Goal: Information Seeking & Learning: Learn about a topic

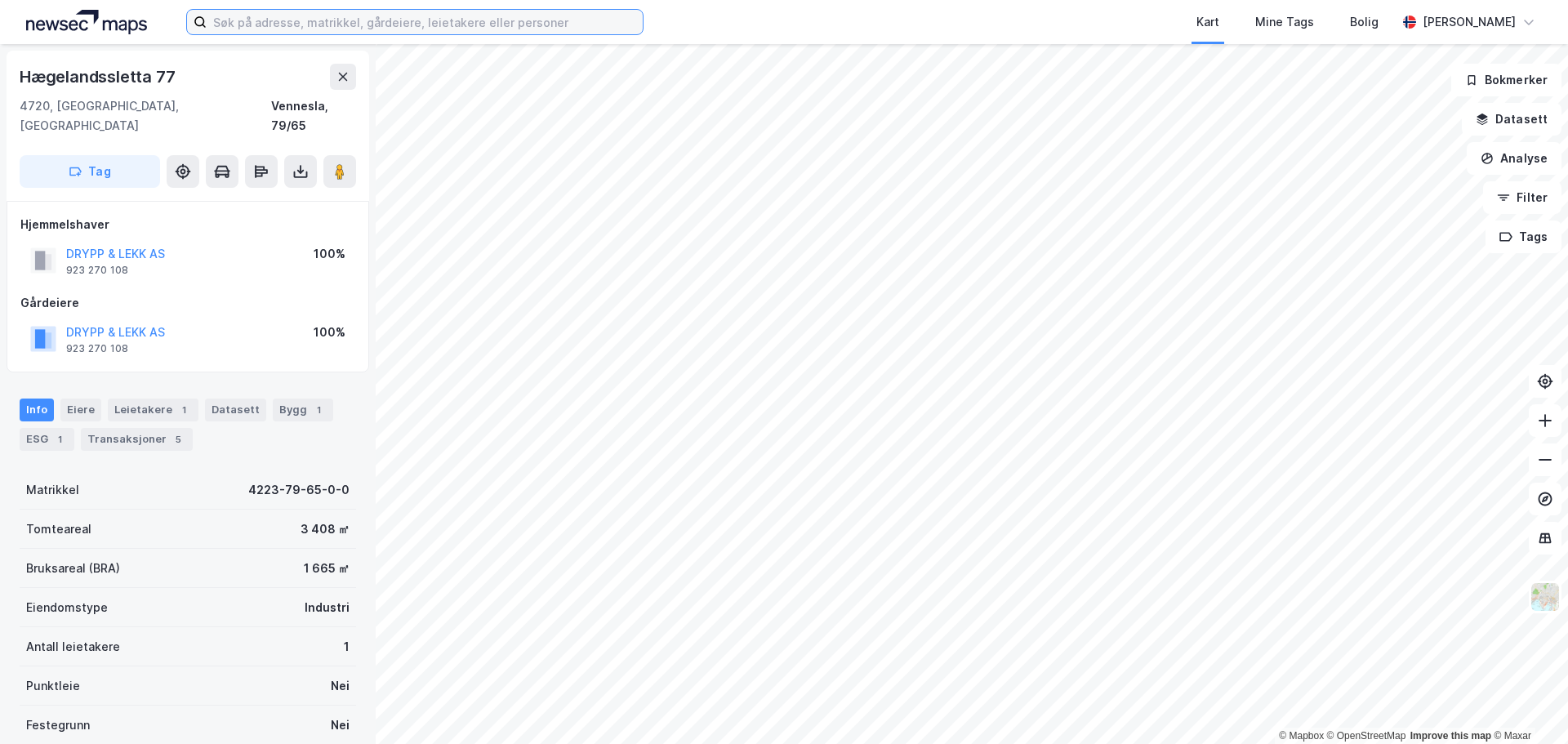
click at [364, 27] on input at bounding box center [425, 22] width 436 height 24
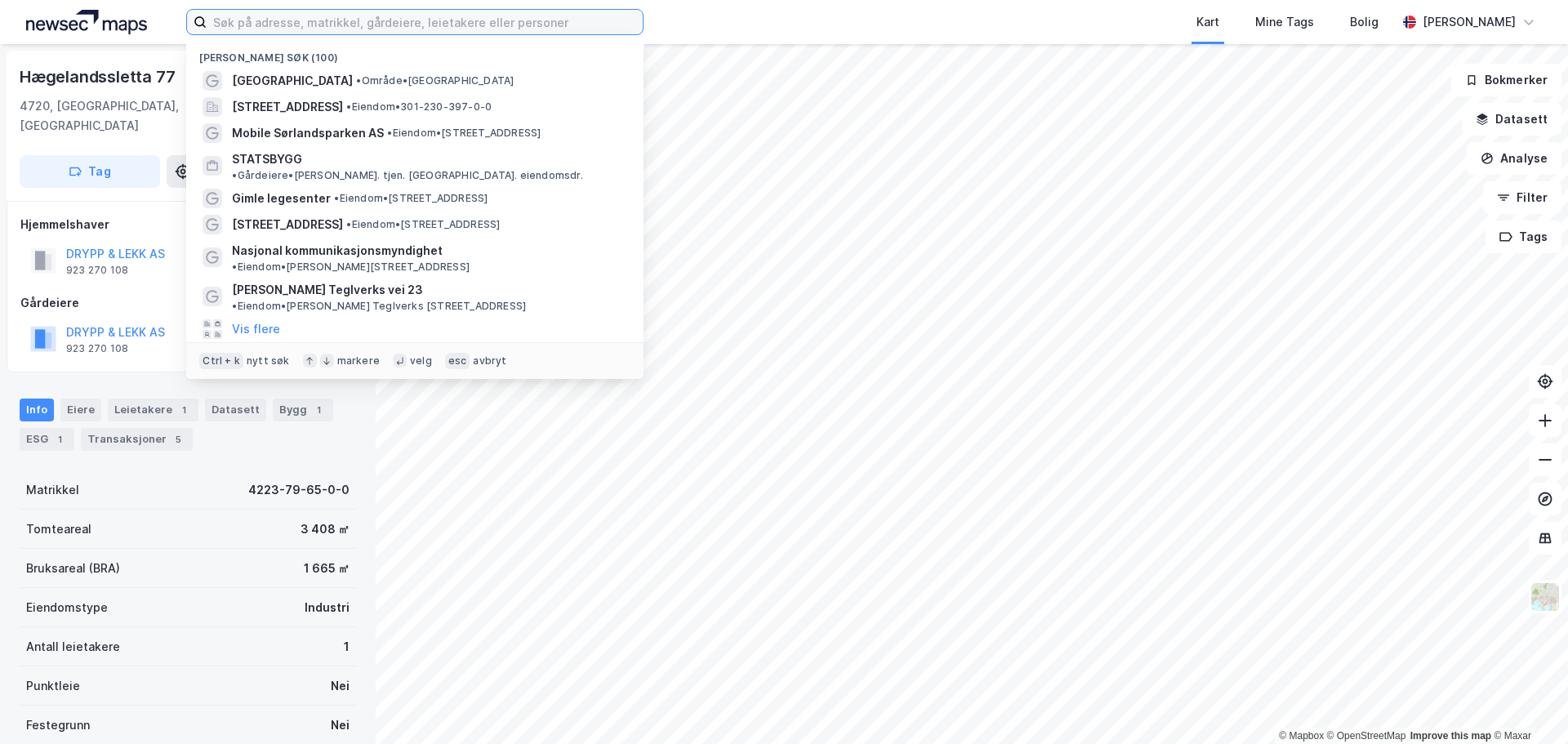
paste input "Andøyfaret 15"
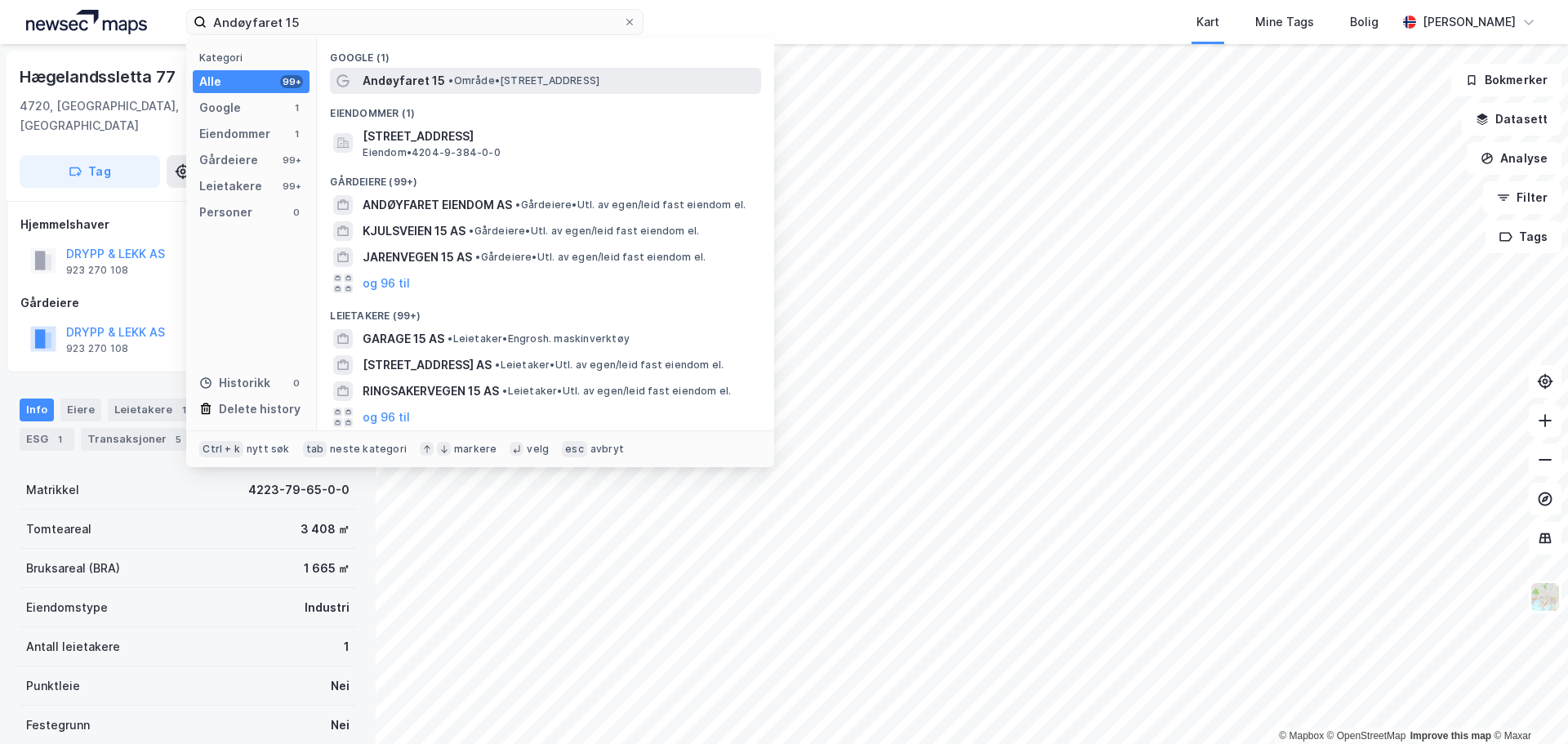
click at [392, 86] on span "Andøyfaret 15" at bounding box center [404, 80] width 83 height 20
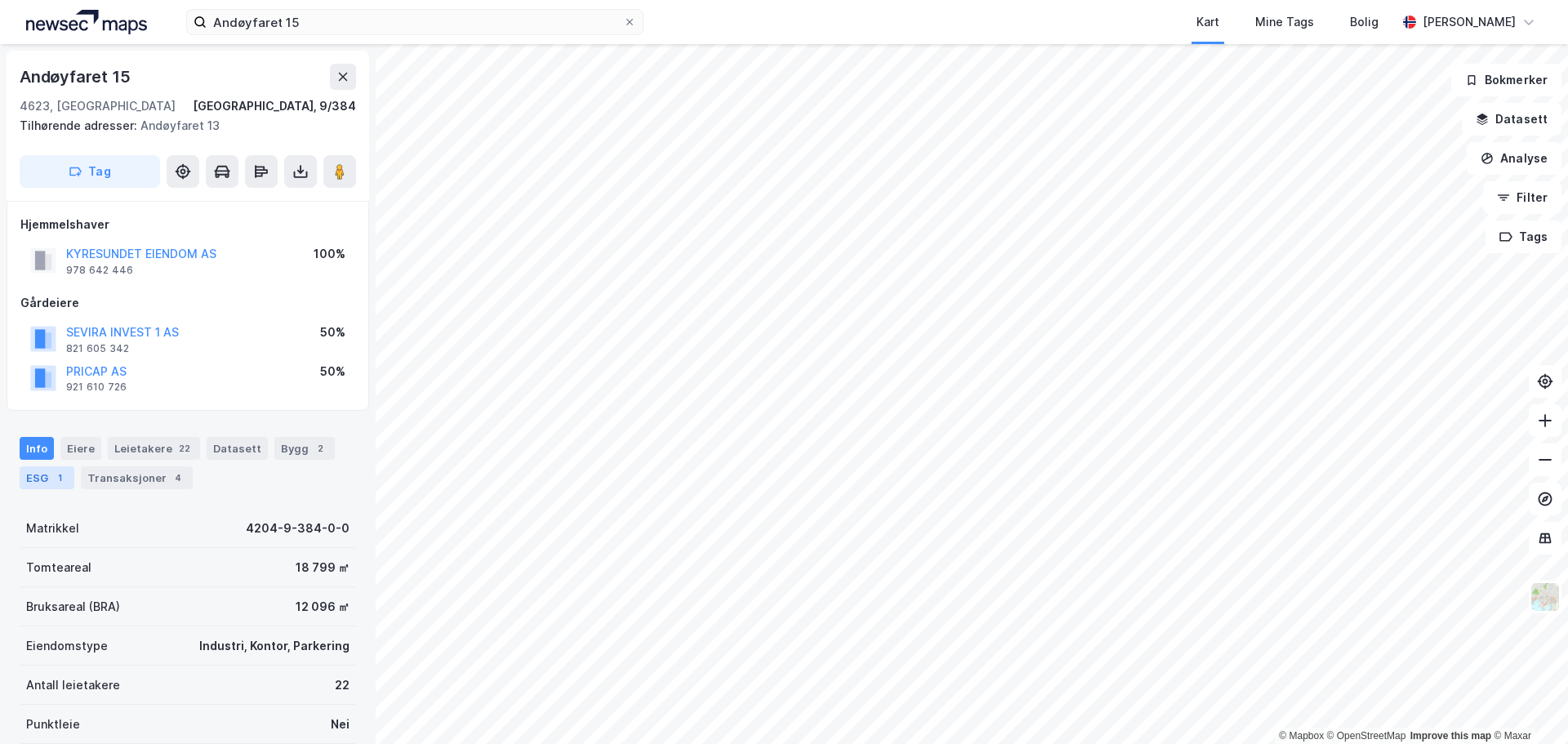
click at [54, 473] on div "1" at bounding box center [59, 477] width 16 height 16
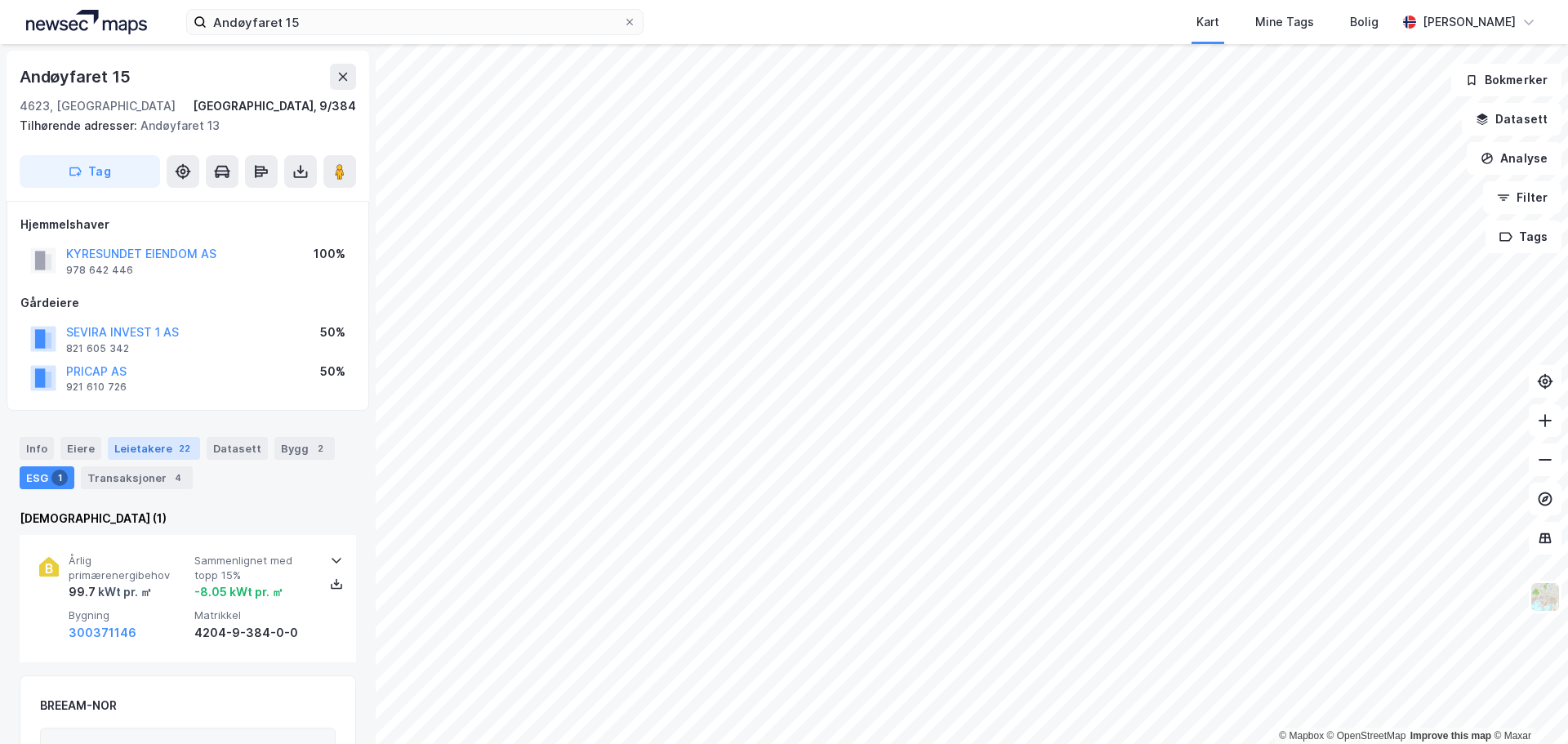
click at [143, 452] on div "Leietakere 22" at bounding box center [153, 448] width 92 height 23
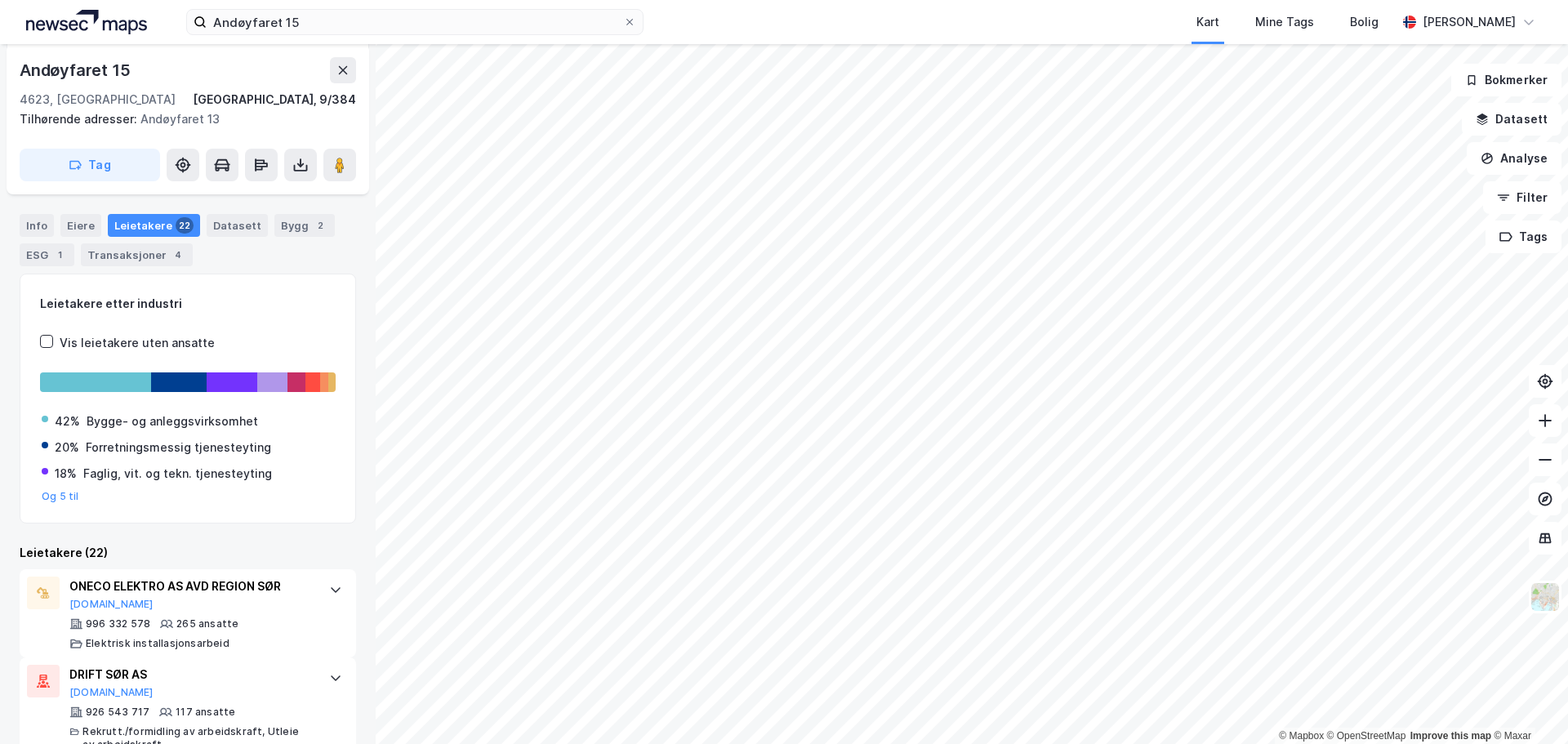
scroll to position [195, 0]
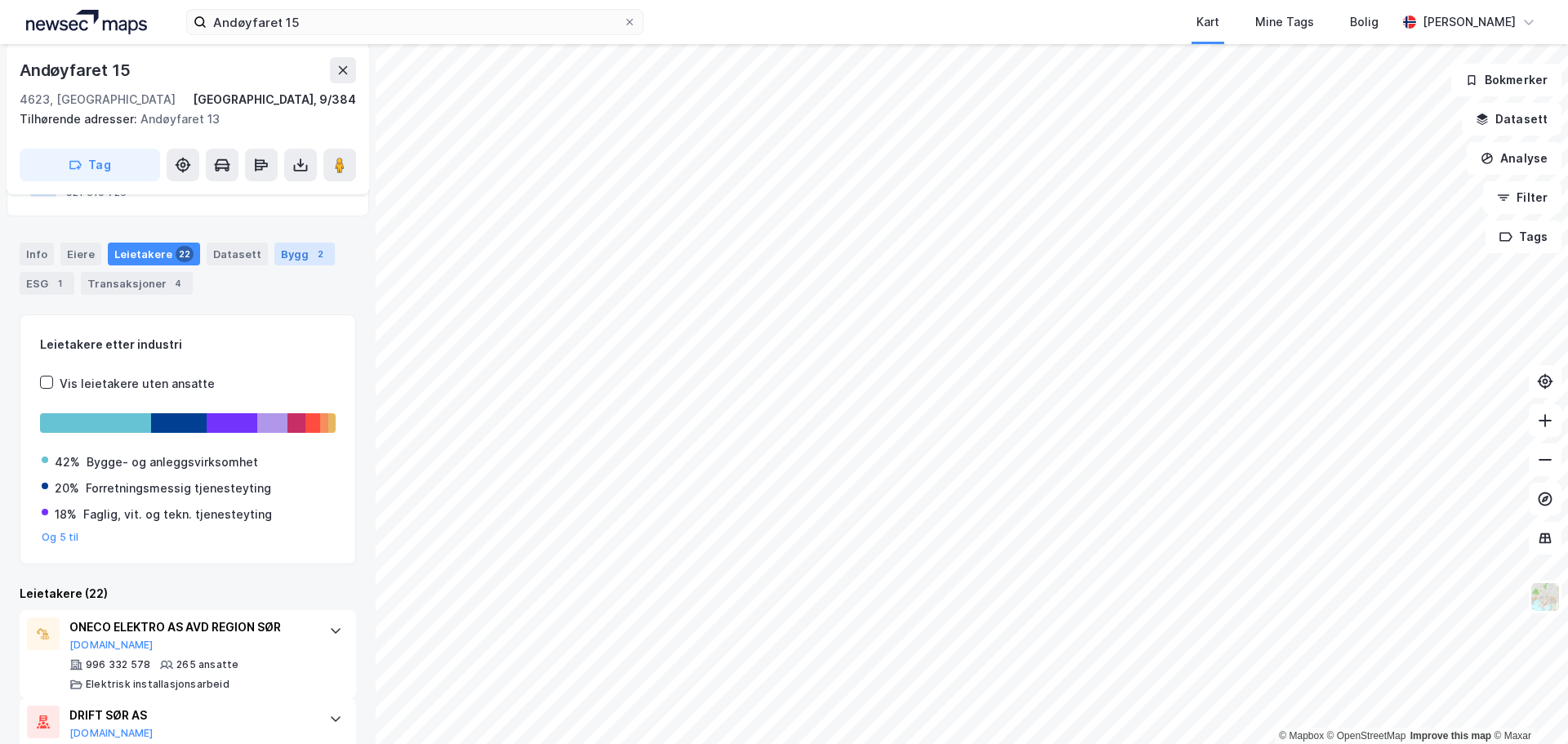
click at [312, 249] on div "2" at bounding box center [320, 253] width 16 height 16
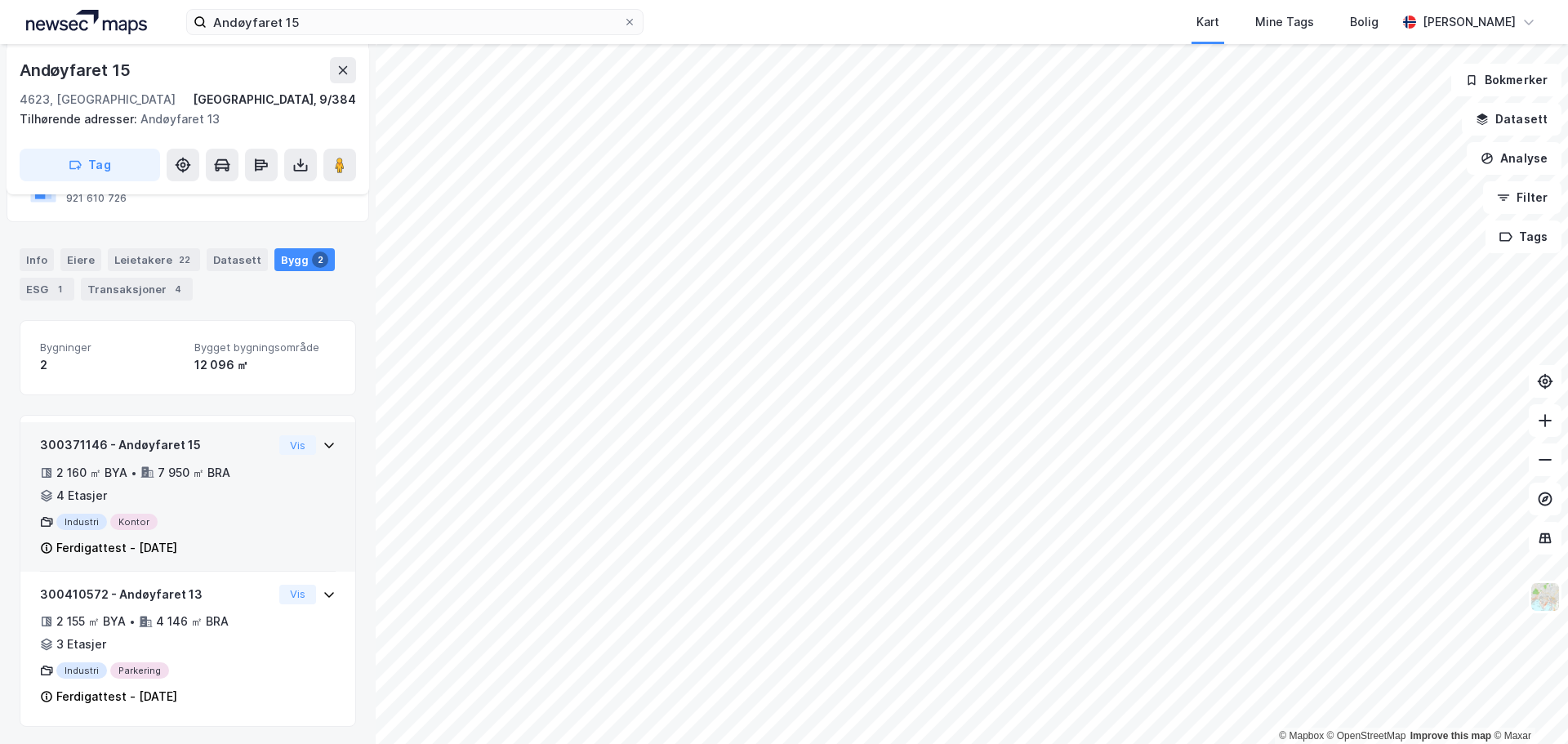
scroll to position [191, 0]
click at [193, 462] on div "7 950 ㎡ BRA" at bounding box center [194, 470] width 72 height 20
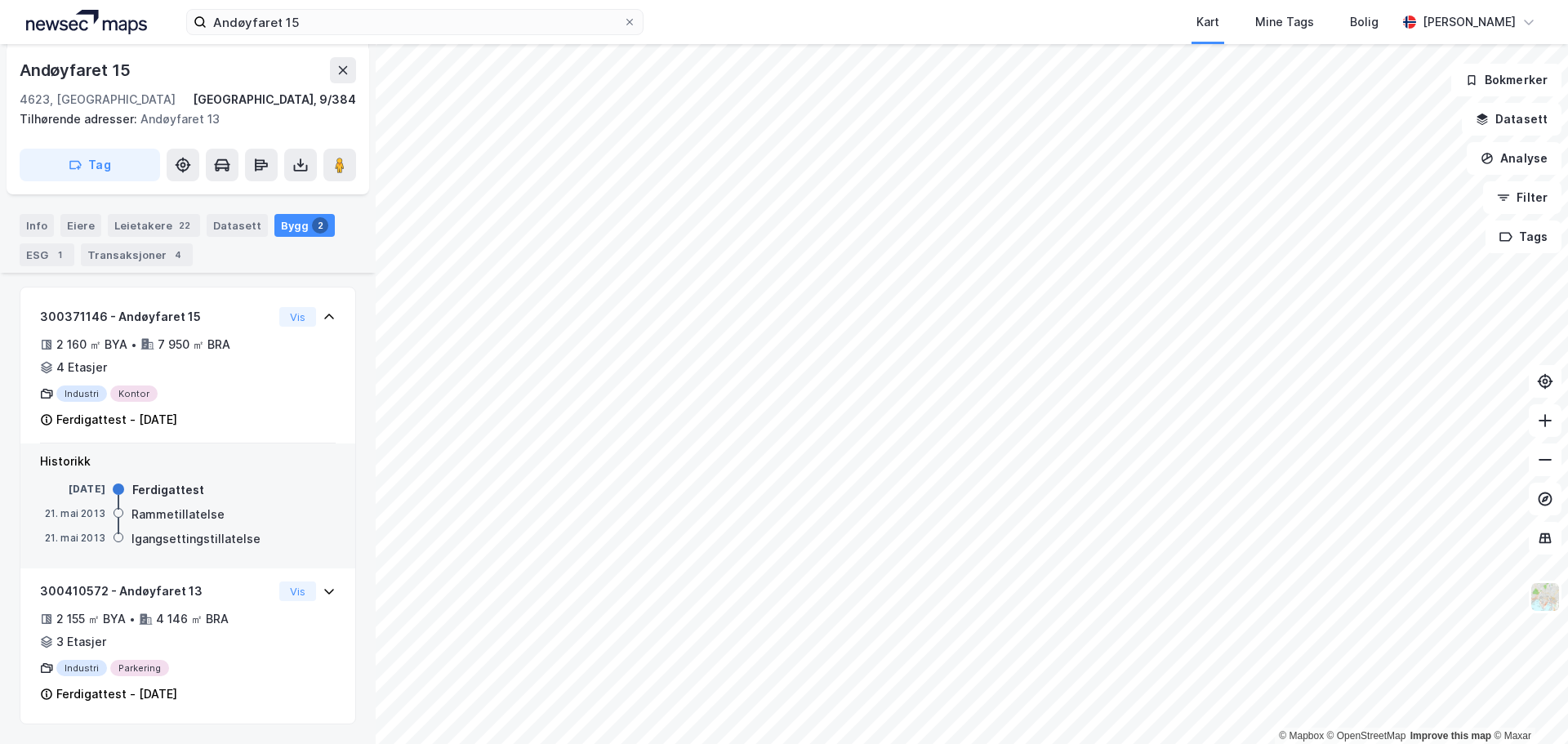
scroll to position [291, 0]
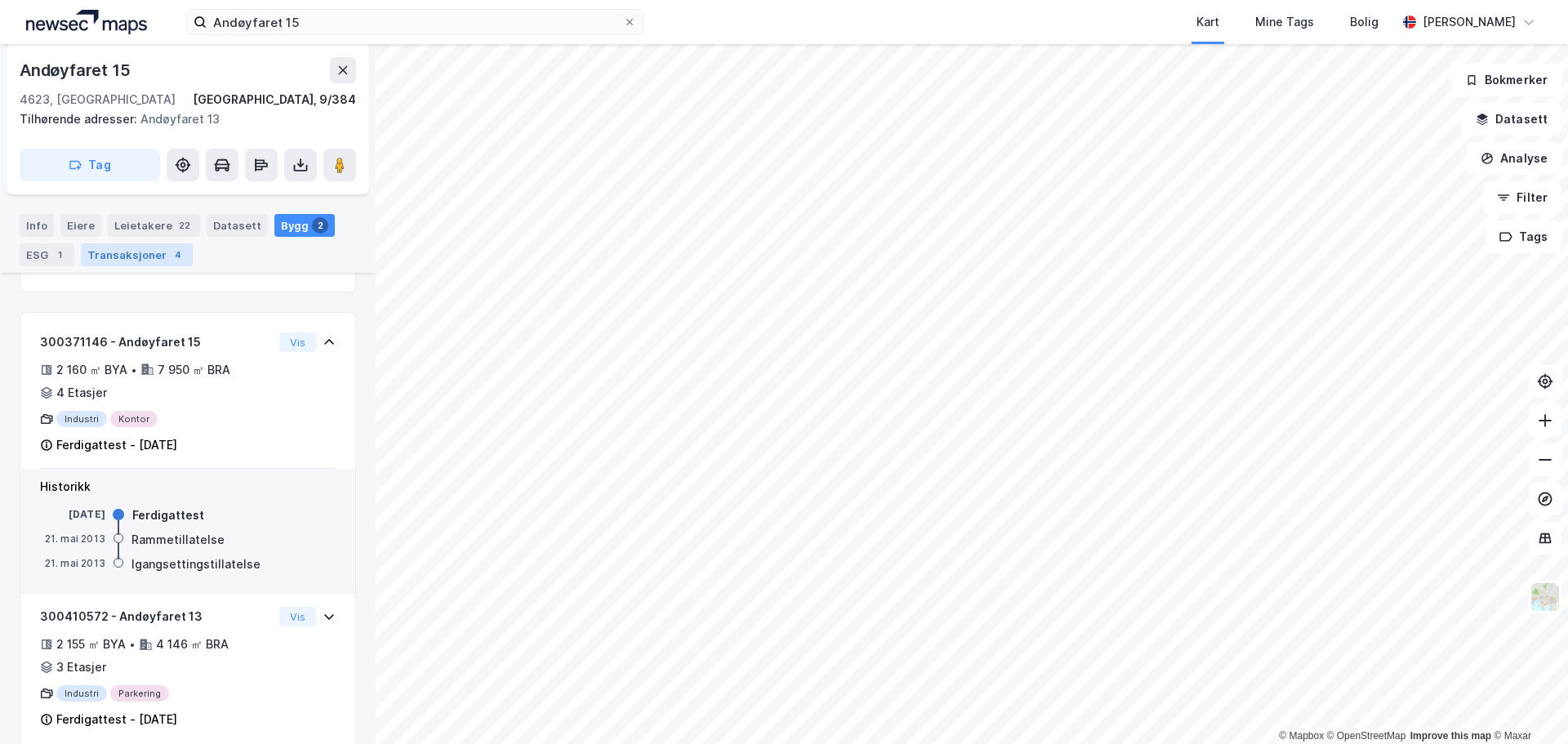
click at [155, 256] on div "Transaksjoner 4" at bounding box center [137, 254] width 112 height 23
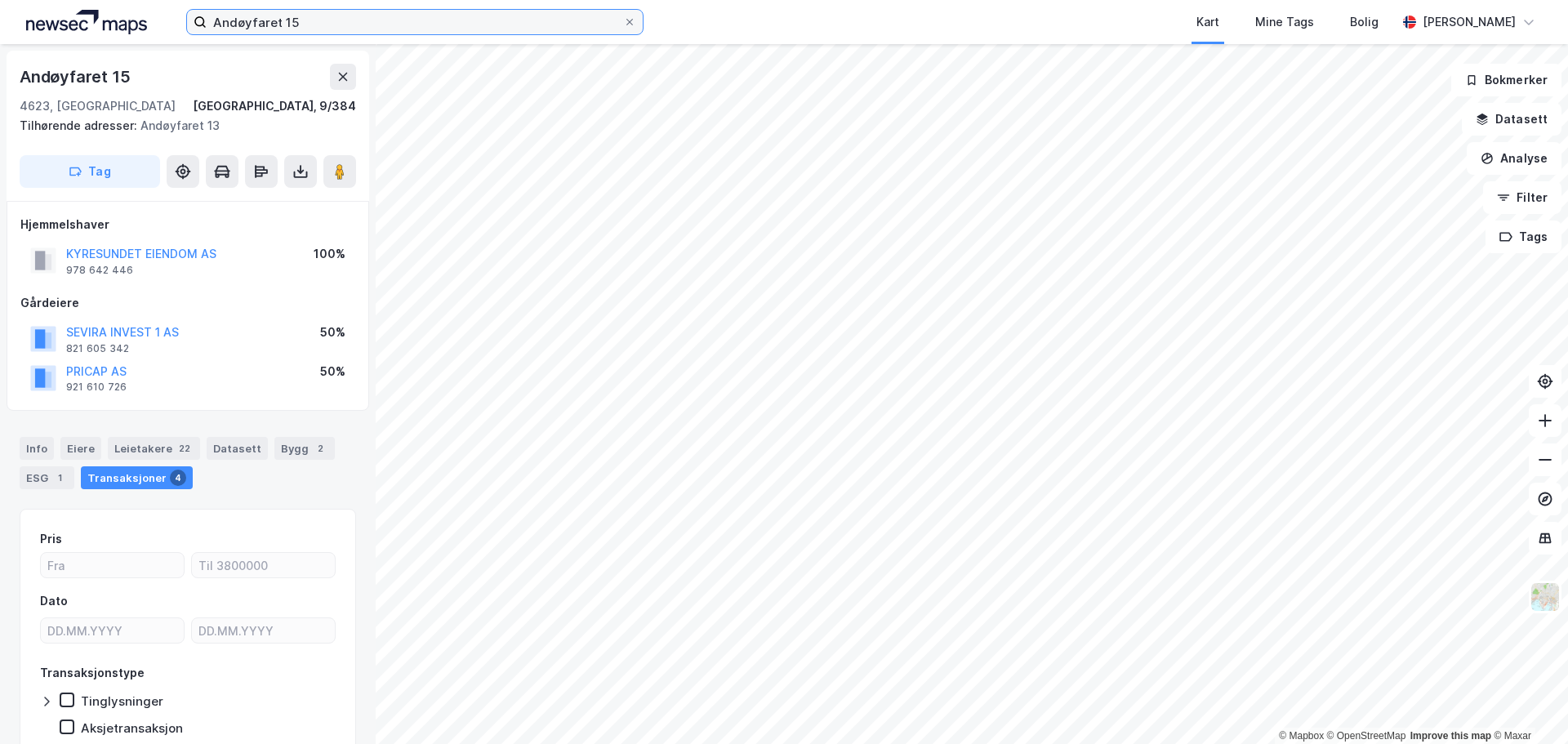
click at [327, 26] on input "Andøyfaret 15" at bounding box center [414, 22] width 416 height 24
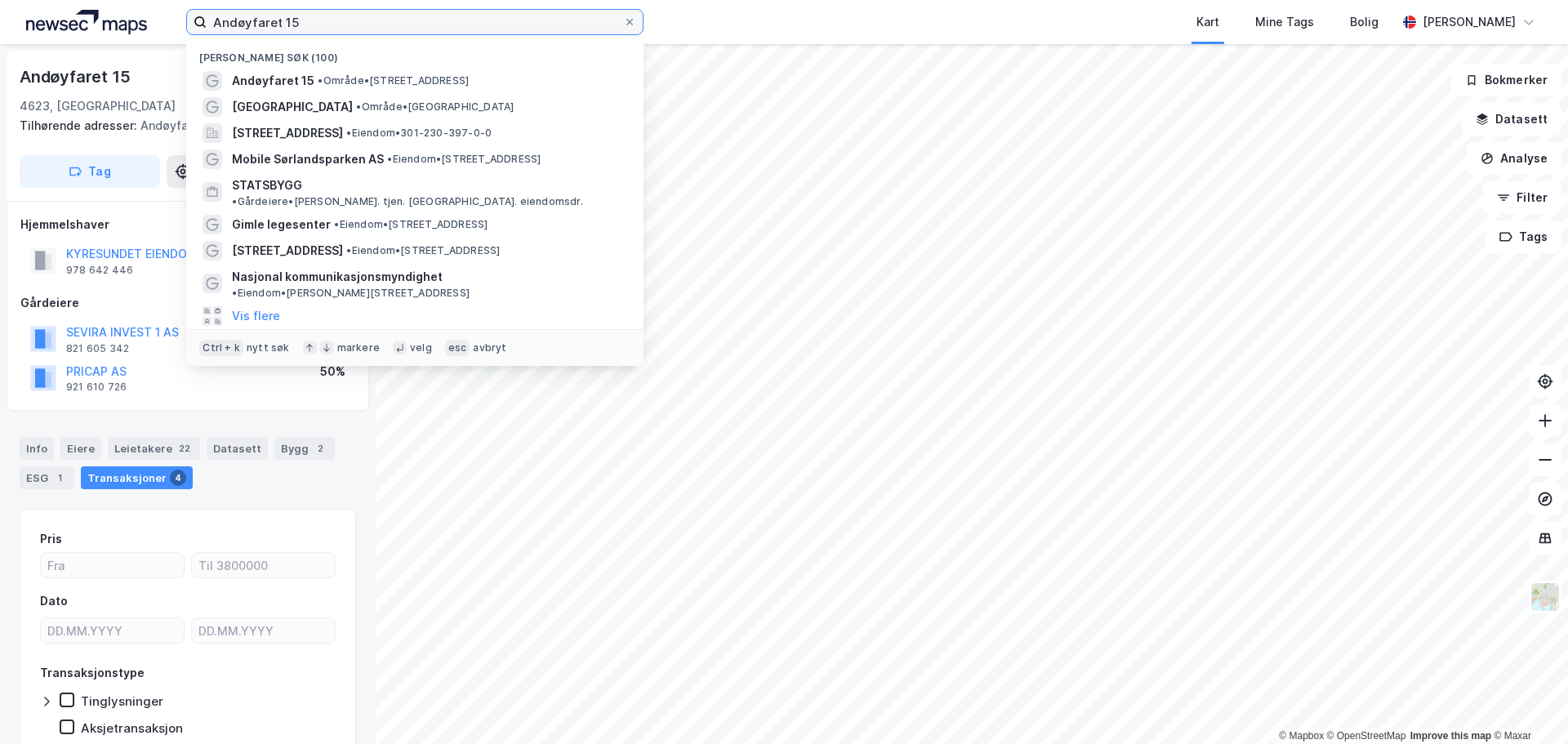
click at [327, 26] on input "Andøyfaret 15" at bounding box center [414, 22] width 416 height 24
paste input "[PERSON_NAME] CAPITAL AS"
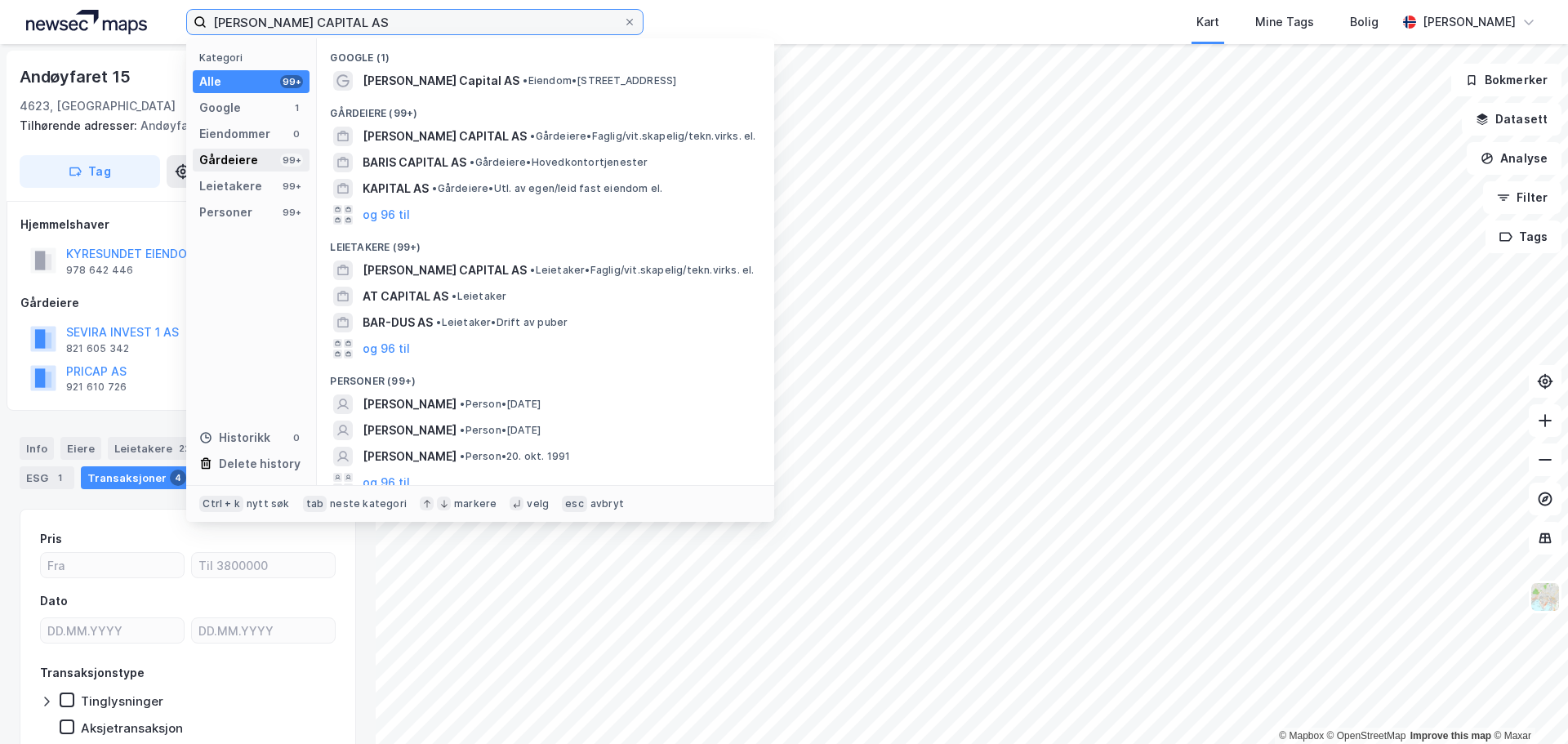
type input "[PERSON_NAME] CAPITAL AS"
click at [231, 158] on div "Gårdeiere" at bounding box center [228, 159] width 59 height 20
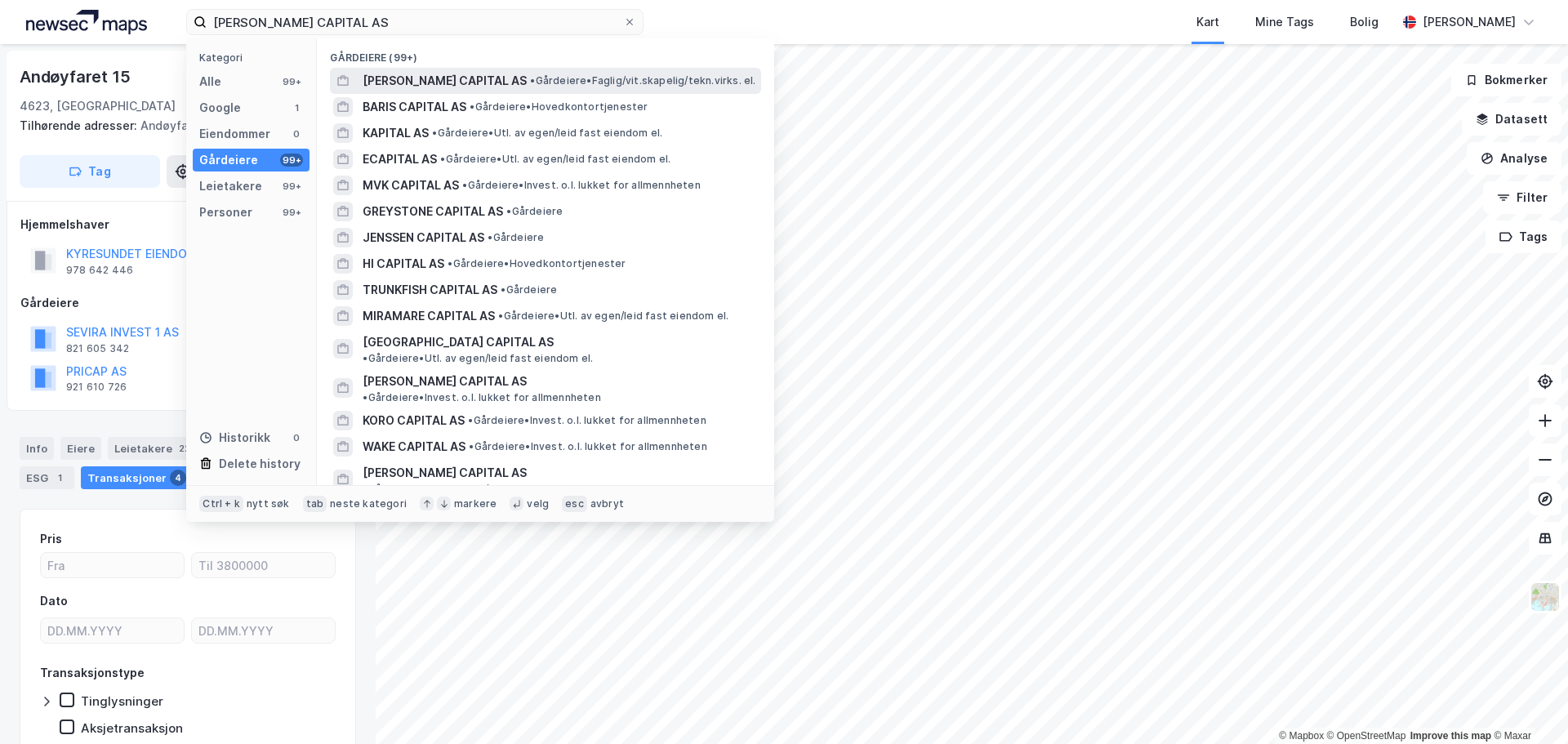
click at [413, 75] on span "[PERSON_NAME] CAPITAL AS" at bounding box center [445, 80] width 165 height 20
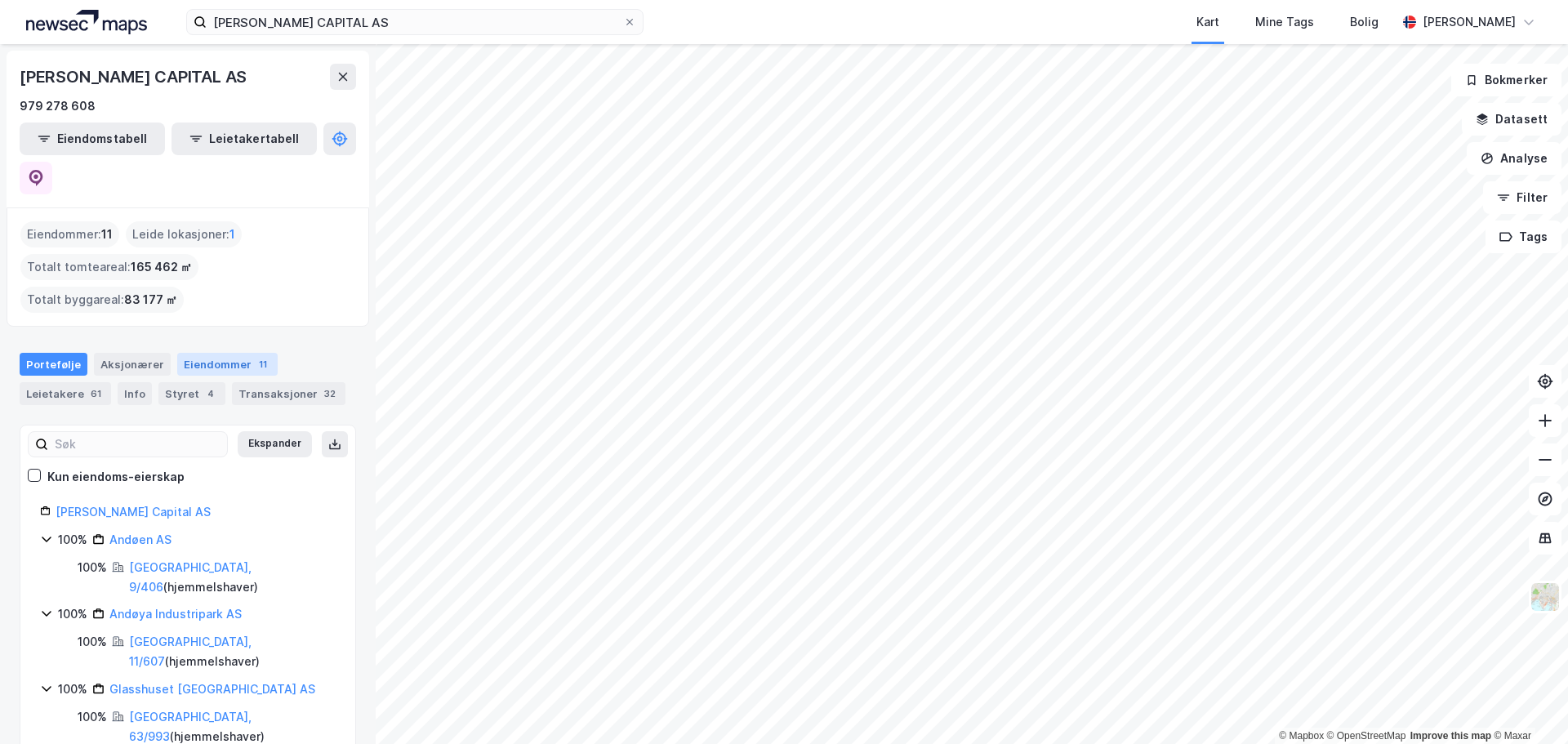
click at [222, 352] on div "Eiendommer 11" at bounding box center [227, 363] width 101 height 23
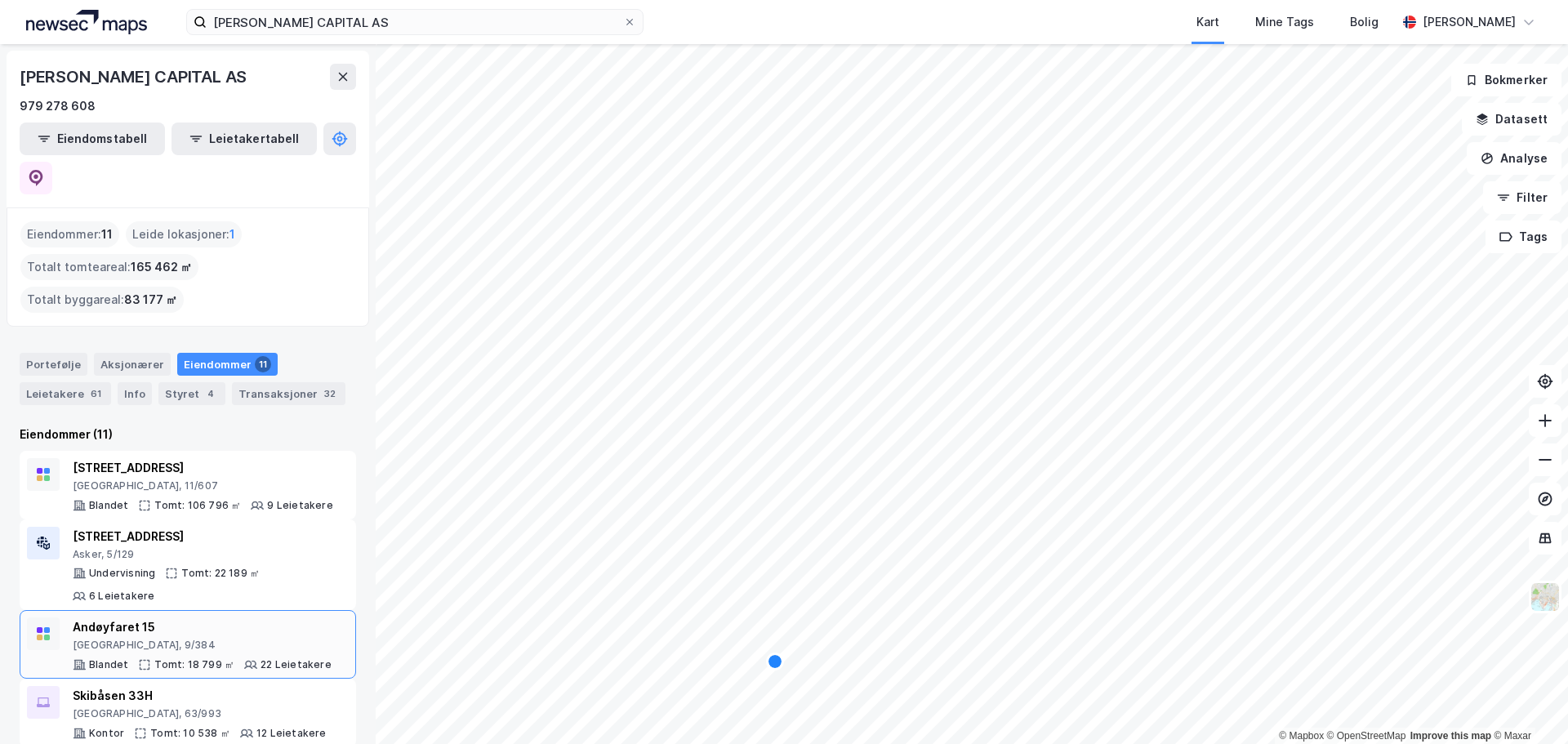
click at [122, 617] on div "Andøyfaret 15" at bounding box center [202, 627] width 258 height 20
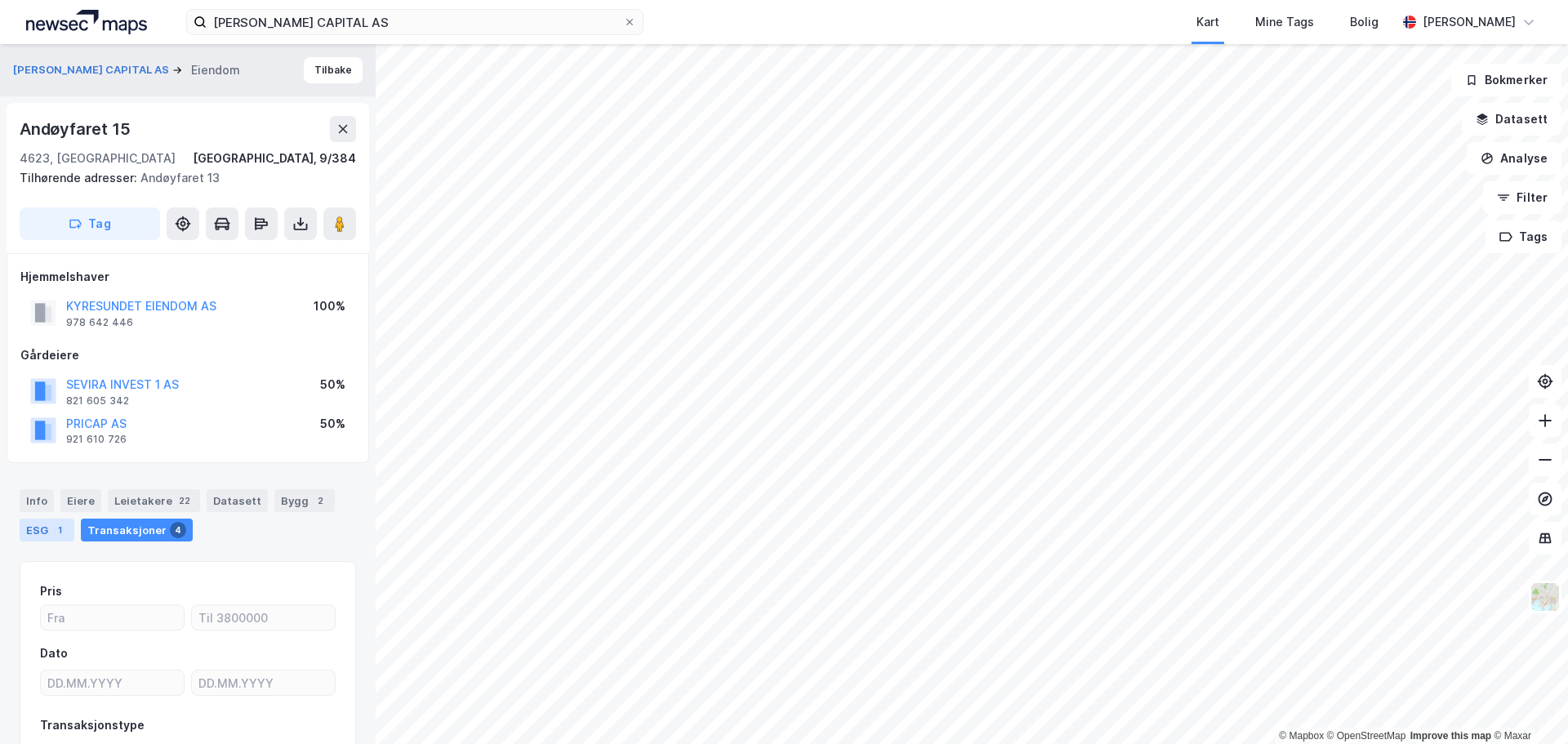
click at [48, 534] on div "ESG 1" at bounding box center [47, 530] width 55 height 23
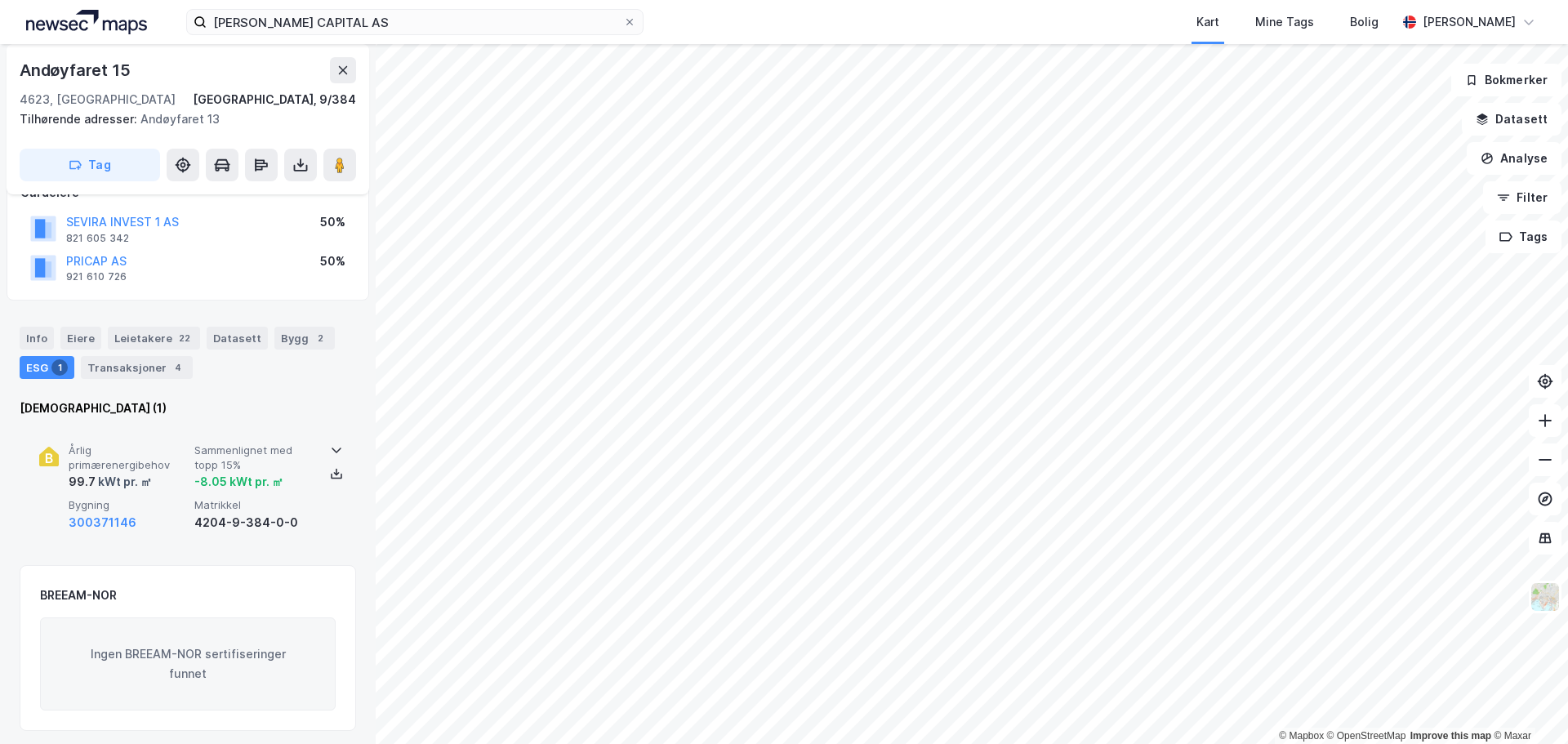
scroll to position [164, 0]
click at [330, 474] on icon at bounding box center [336, 472] width 13 height 13
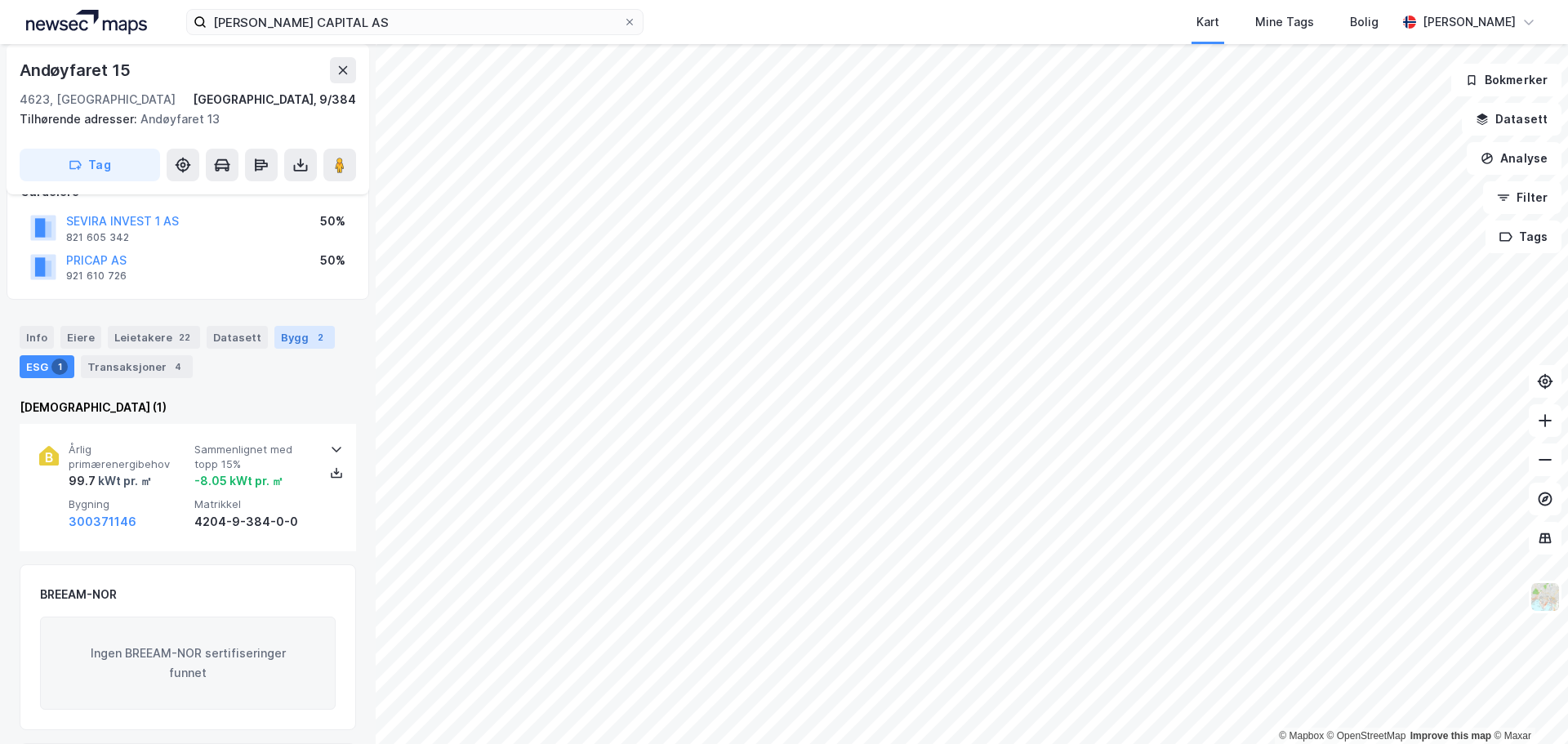
click at [274, 339] on div "Bygg 2" at bounding box center [304, 337] width 60 height 23
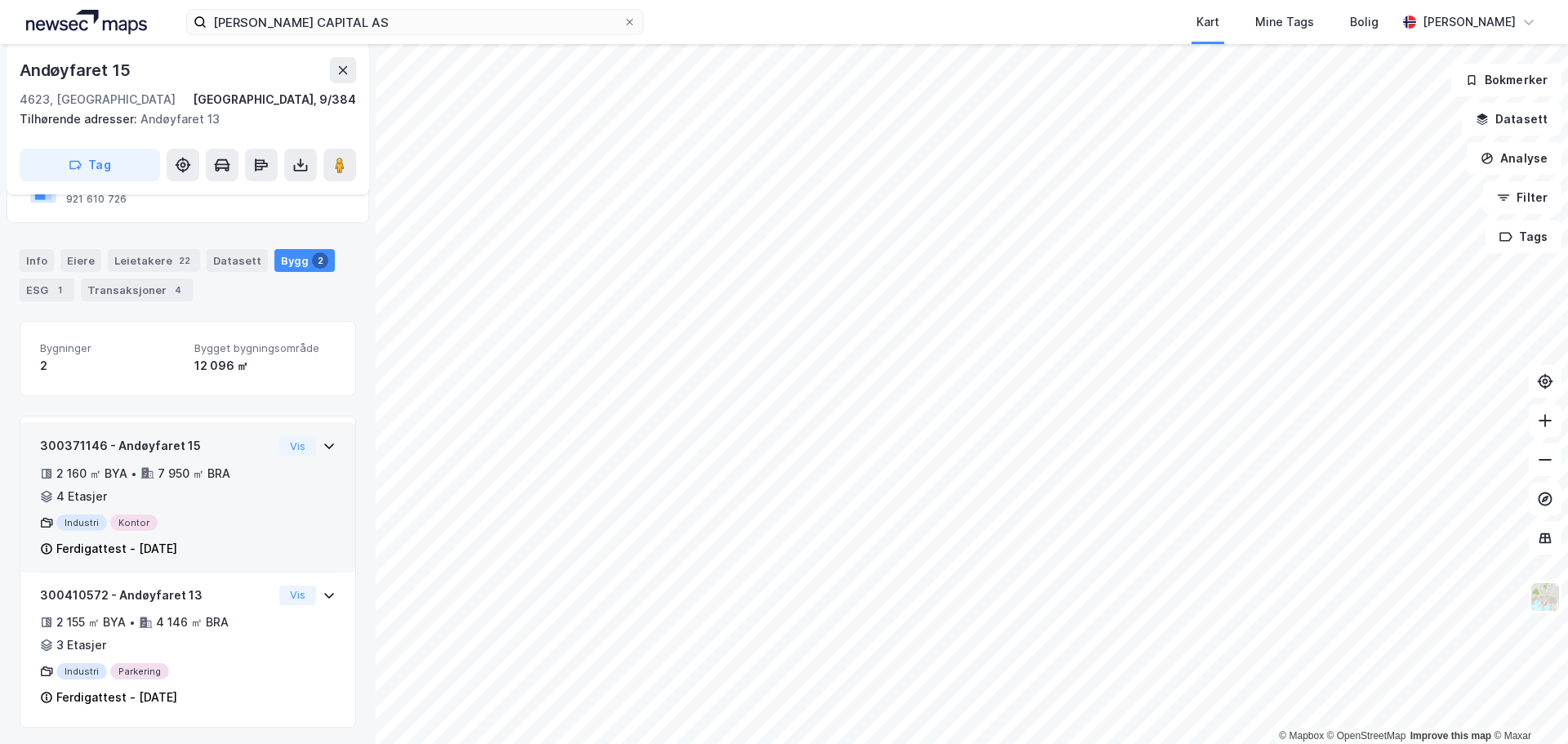
scroll to position [243, 0]
